Goal: Task Accomplishment & Management: Manage account settings

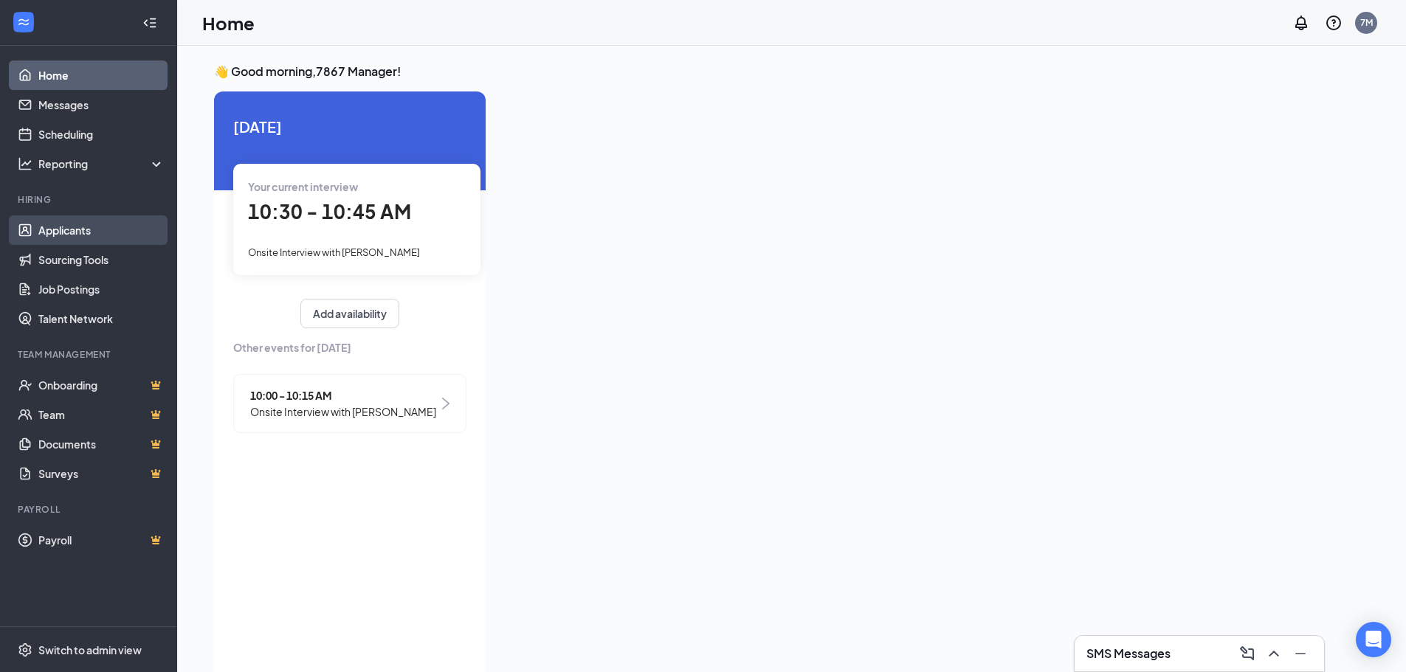
click at [111, 230] on link "Applicants" at bounding box center [101, 231] width 126 height 30
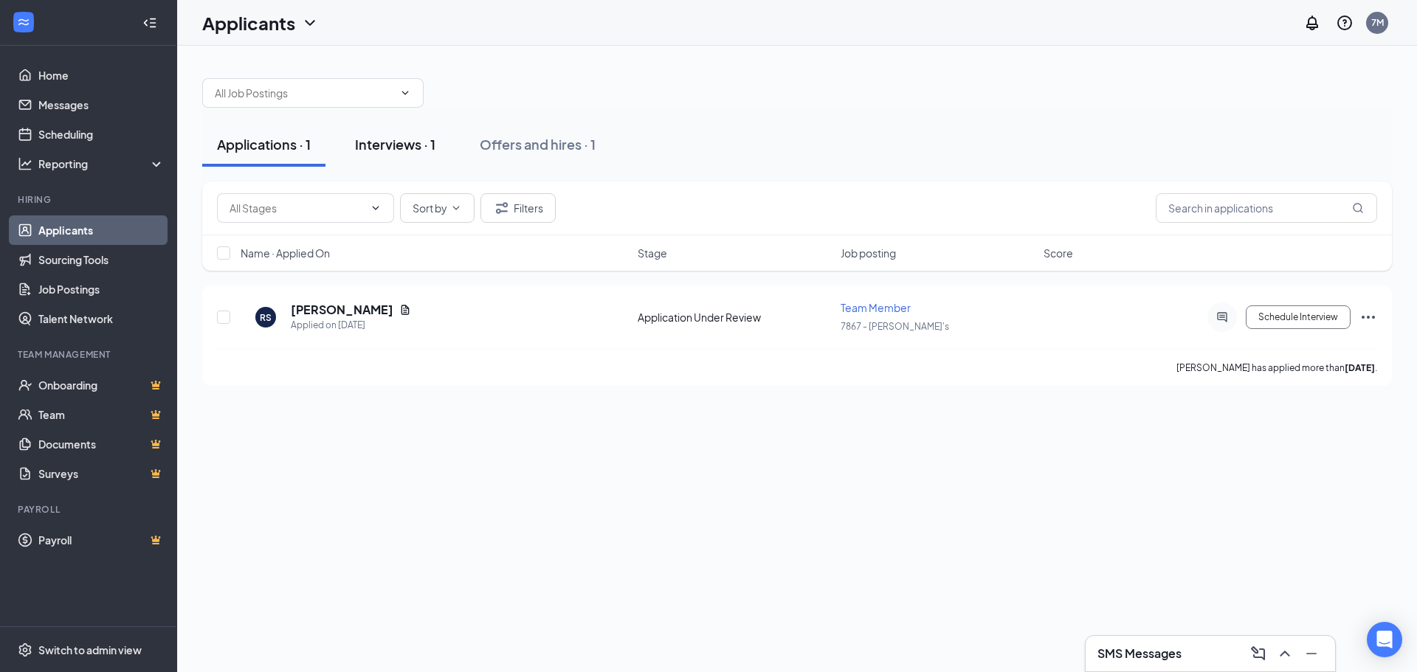
click at [394, 145] on div "Interviews · 1" at bounding box center [395, 144] width 80 height 18
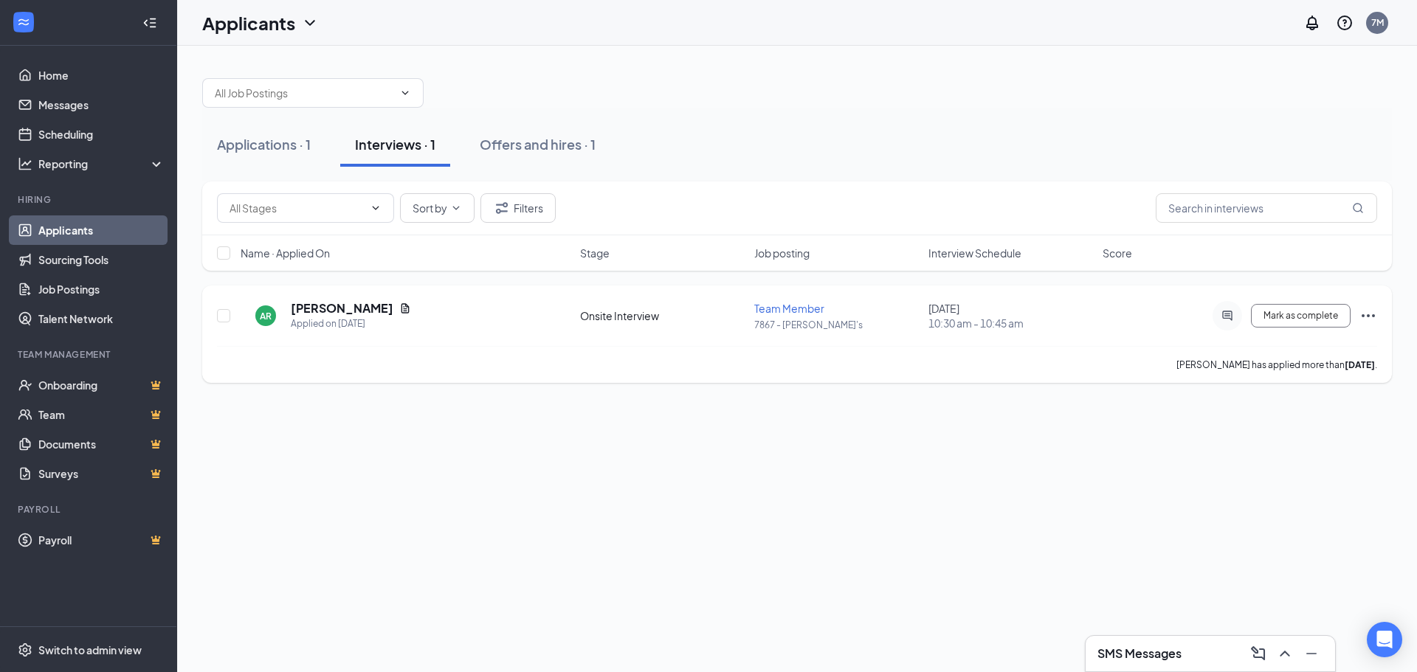
click at [1375, 322] on icon "Ellipses" at bounding box center [1368, 316] width 18 height 18
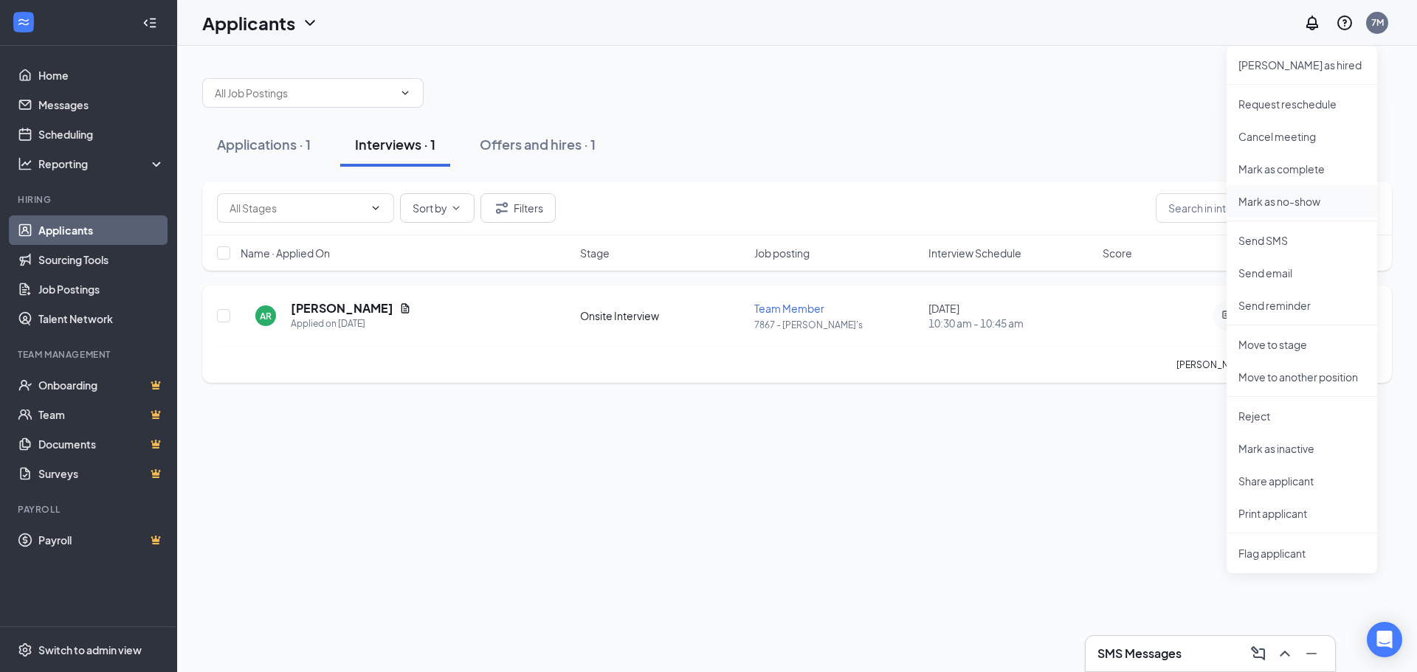
click at [1280, 211] on li "Mark as no-show" at bounding box center [1302, 201] width 151 height 32
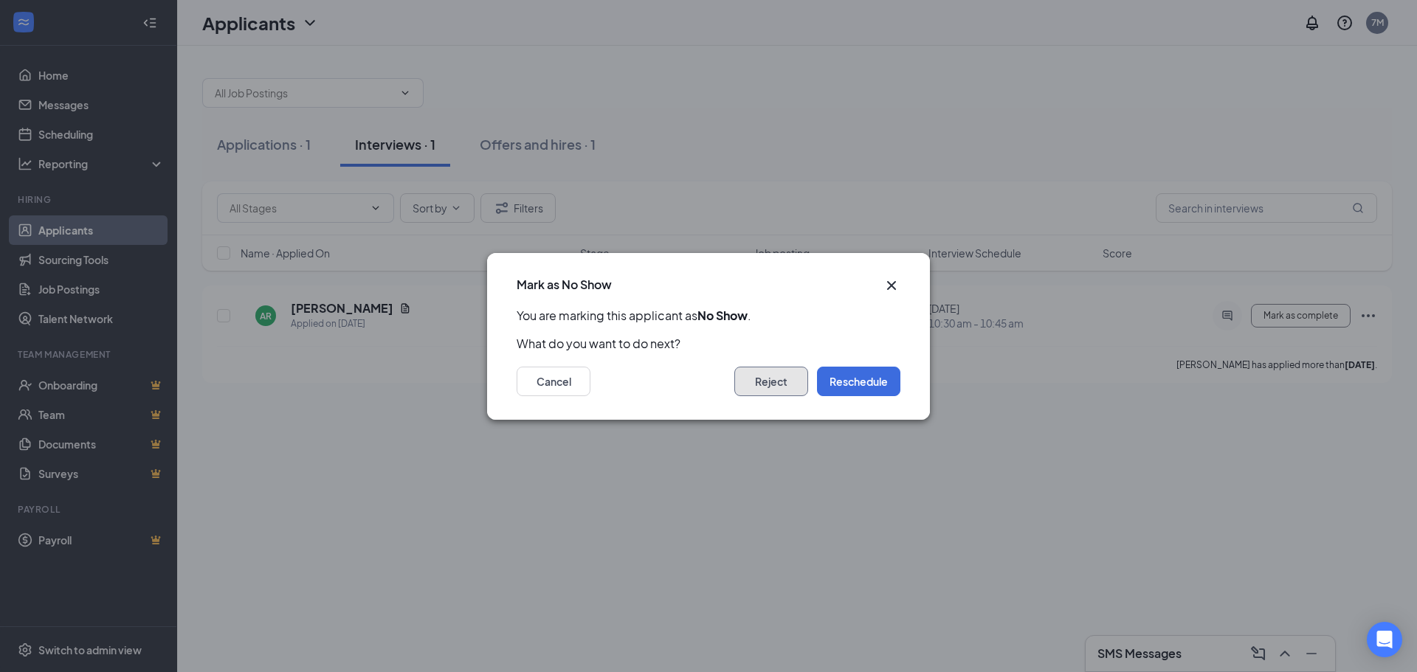
click at [772, 380] on button "Reject" at bounding box center [771, 382] width 74 height 30
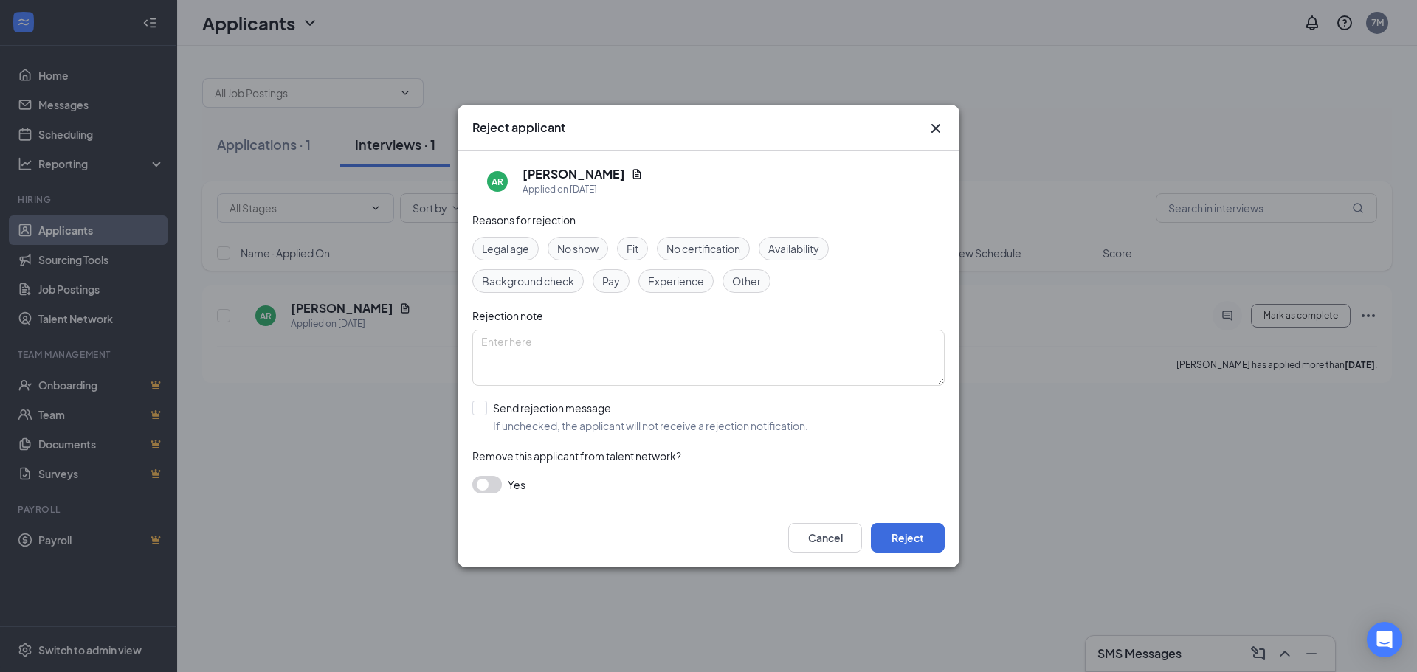
click at [489, 487] on button "button" at bounding box center [487, 485] width 30 height 18
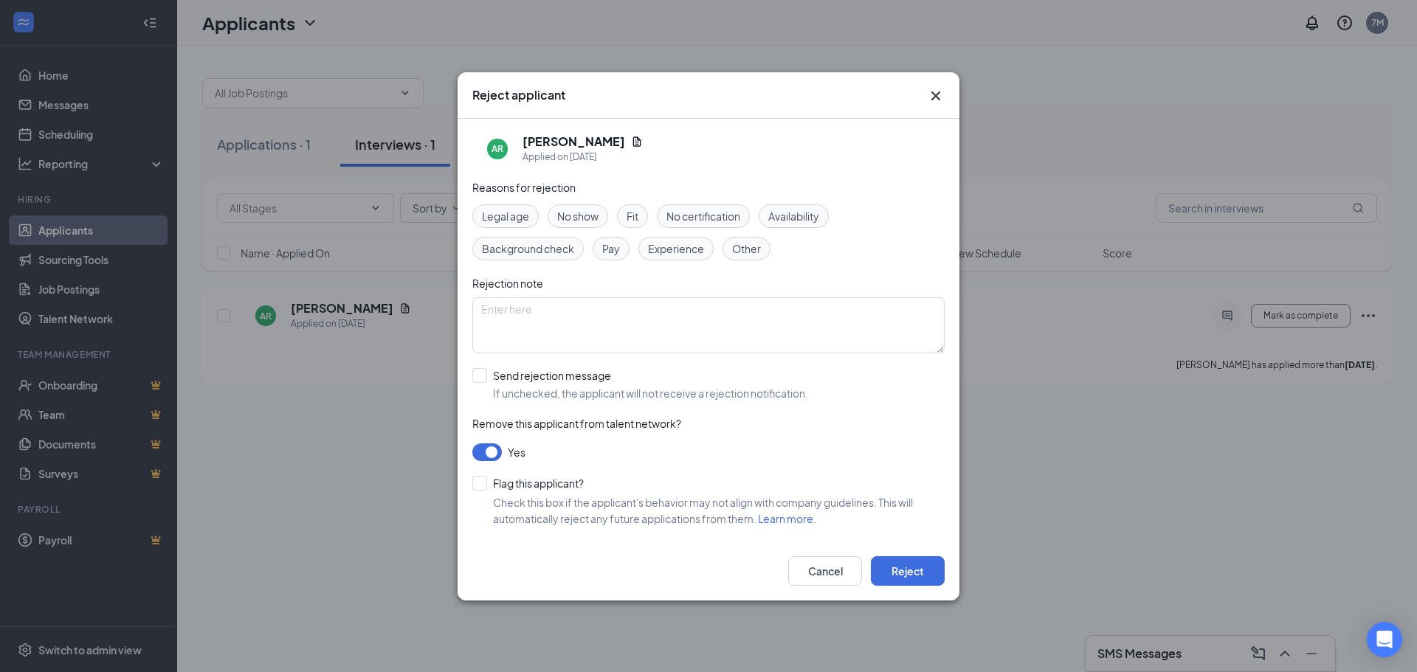
click at [590, 216] on span "No show" at bounding box center [577, 216] width 41 height 16
click at [900, 573] on button "Reject" at bounding box center [908, 571] width 74 height 30
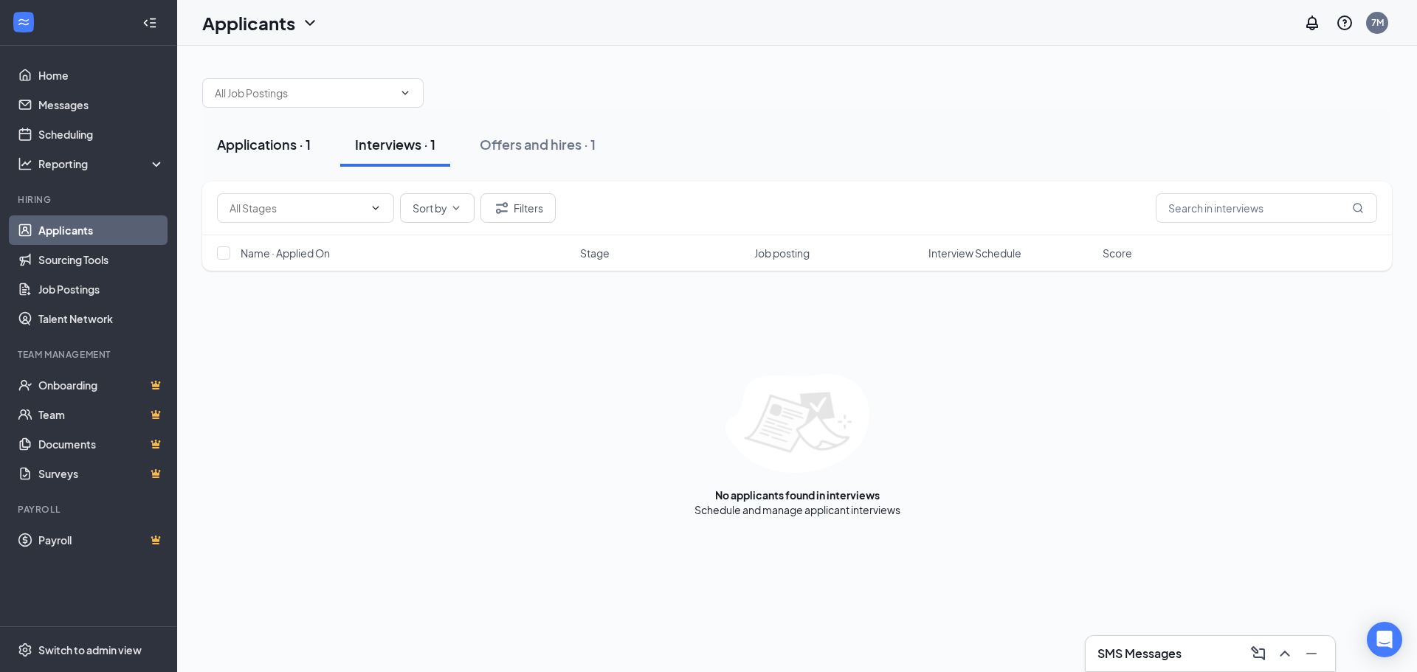
click at [233, 150] on div "Applications · 1" at bounding box center [264, 144] width 94 height 18
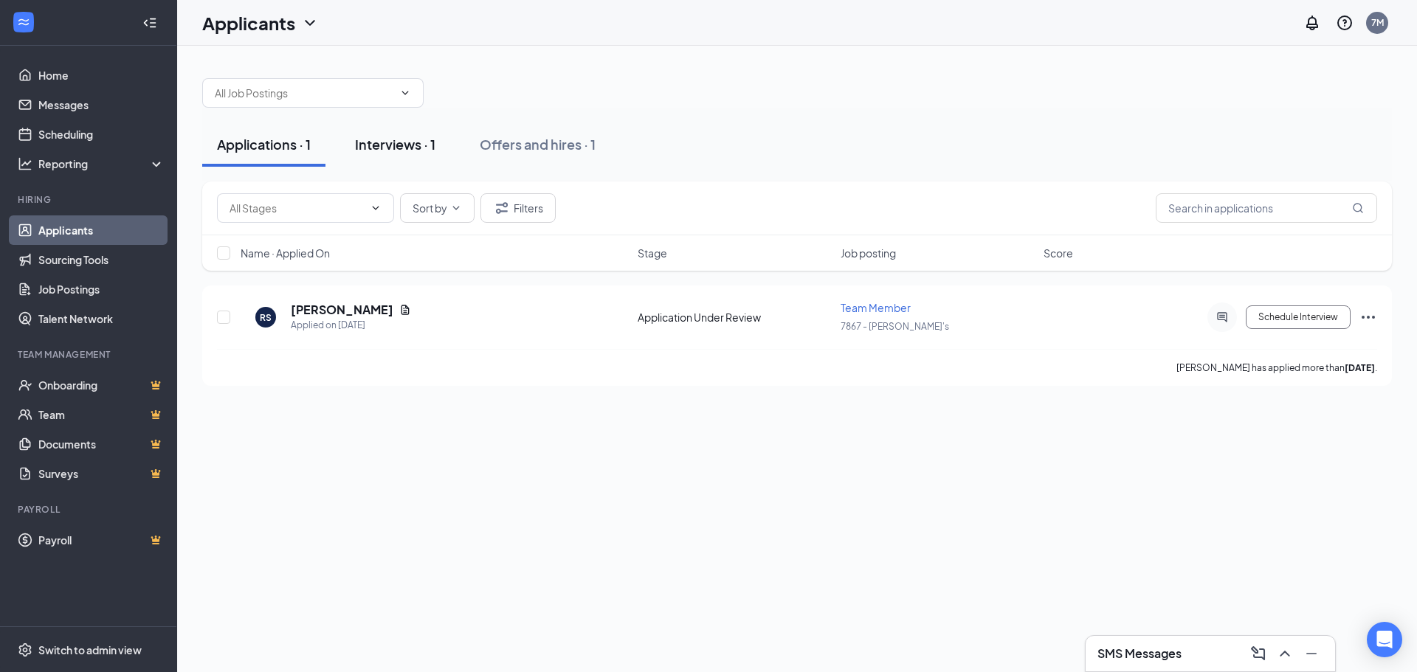
click at [368, 151] on div "Interviews · 1" at bounding box center [395, 144] width 80 height 18
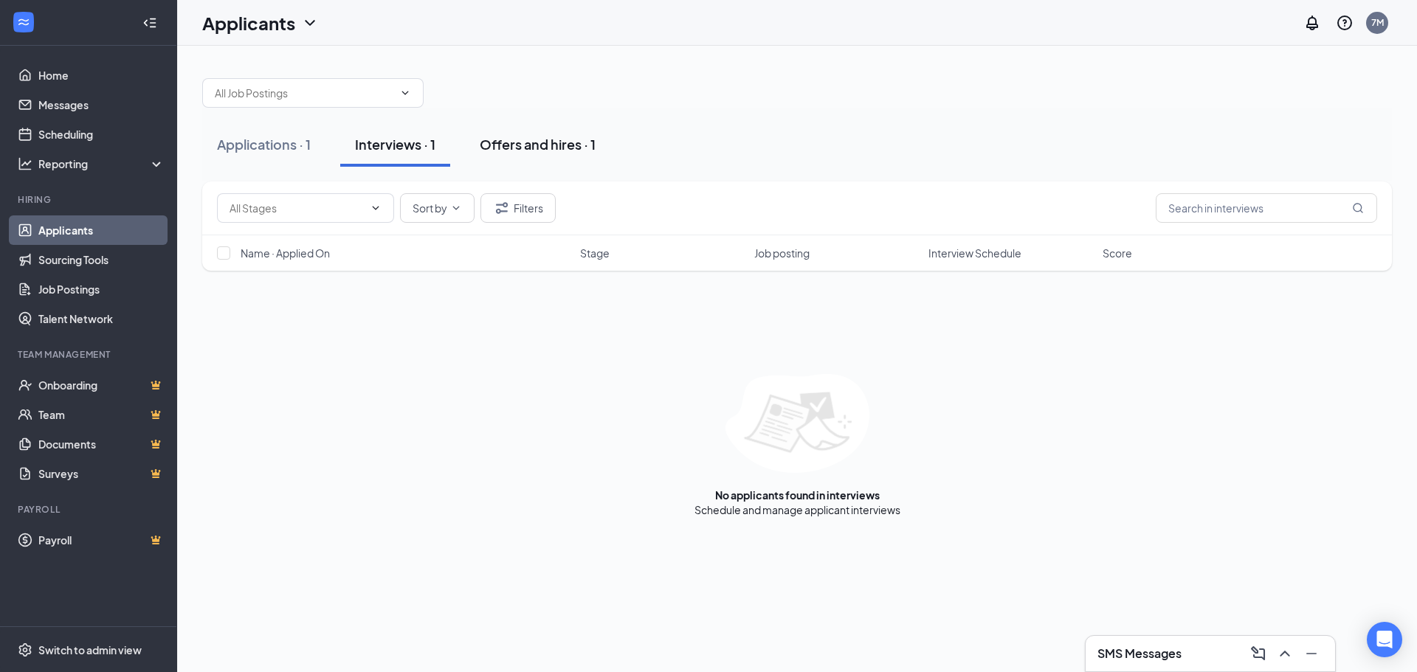
click at [506, 144] on div "Offers and hires · 1" at bounding box center [538, 144] width 116 height 18
